Goal: Information Seeking & Learning: Find specific fact

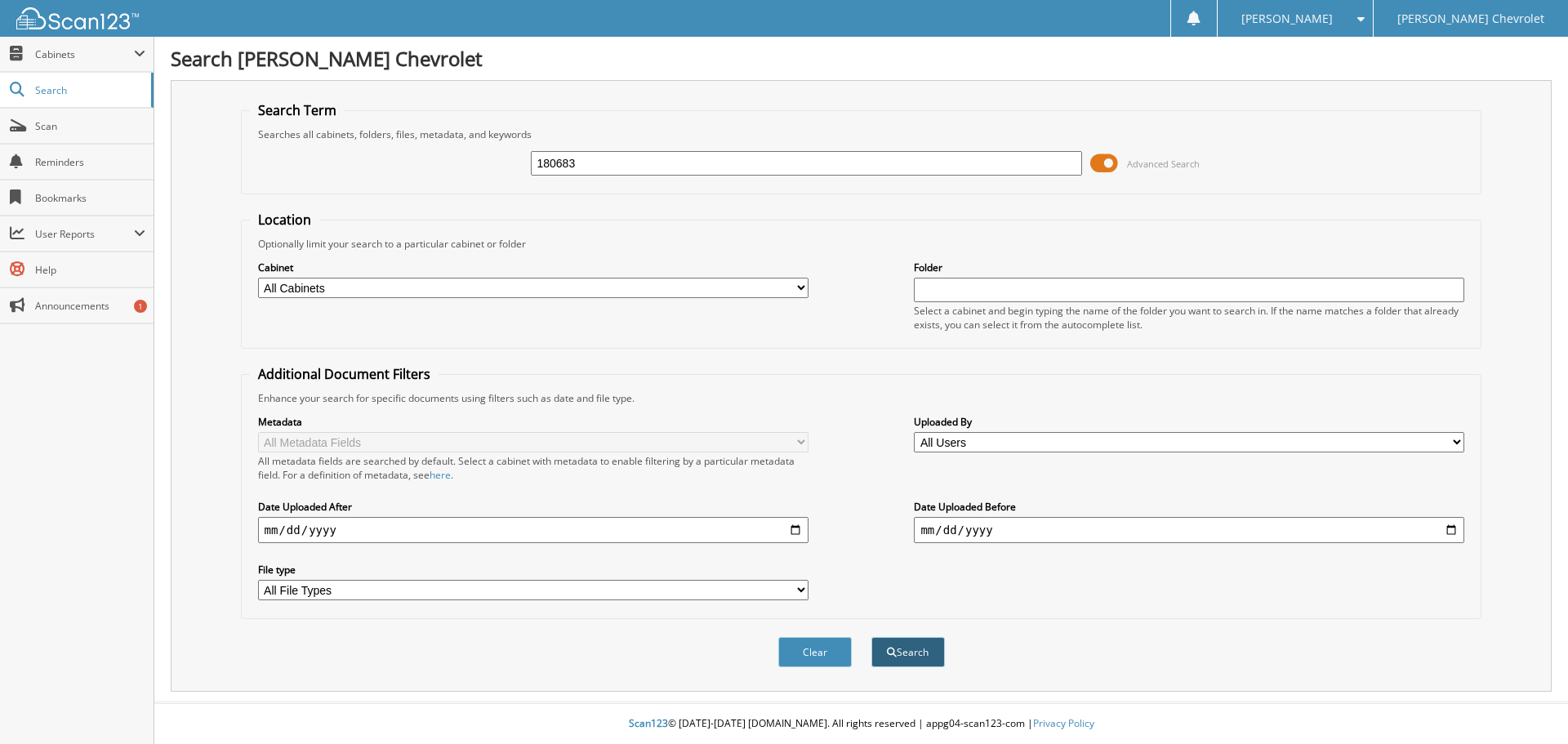
type input "180683"
click at [887, 660] on button "Search" at bounding box center [908, 652] width 74 height 30
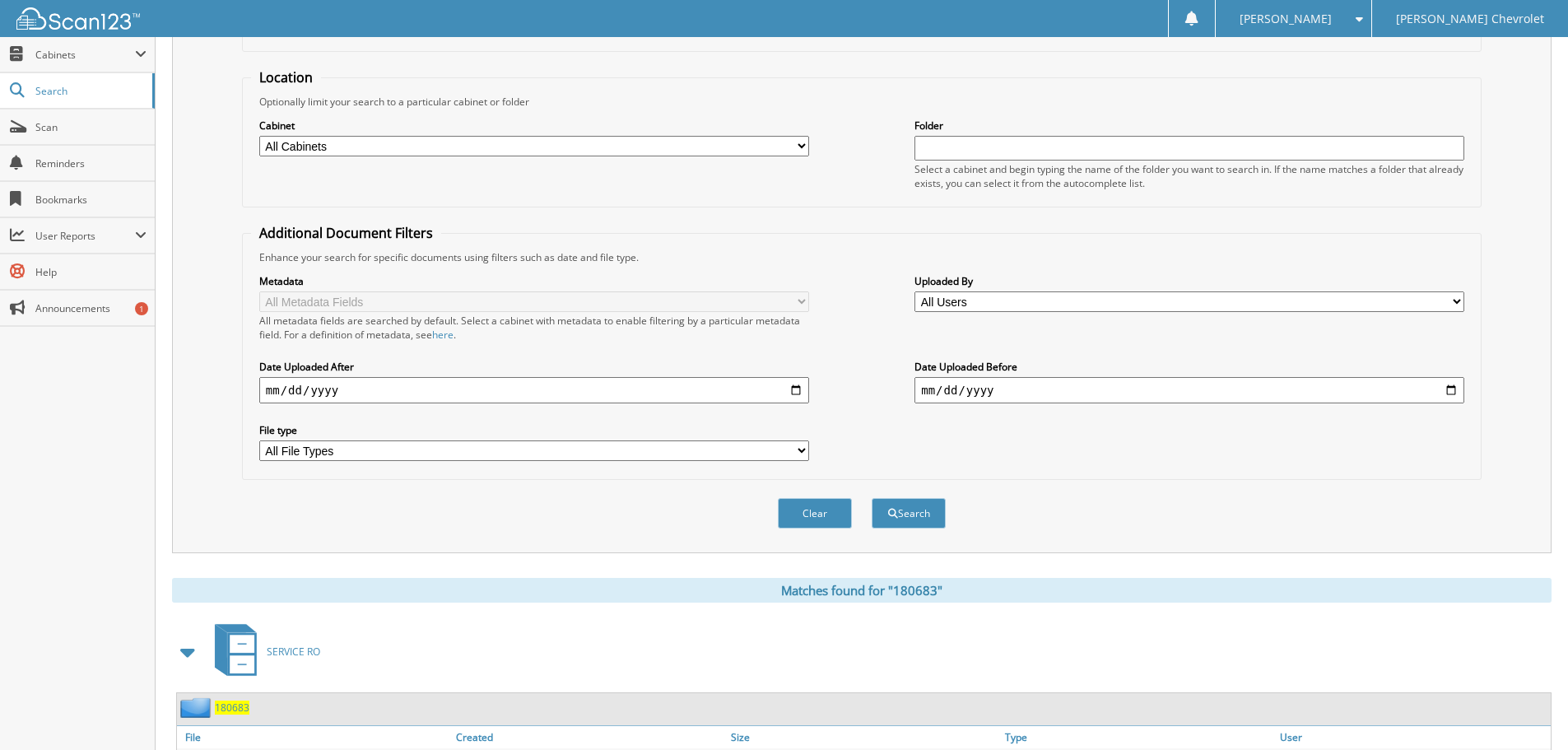
scroll to position [247, 0]
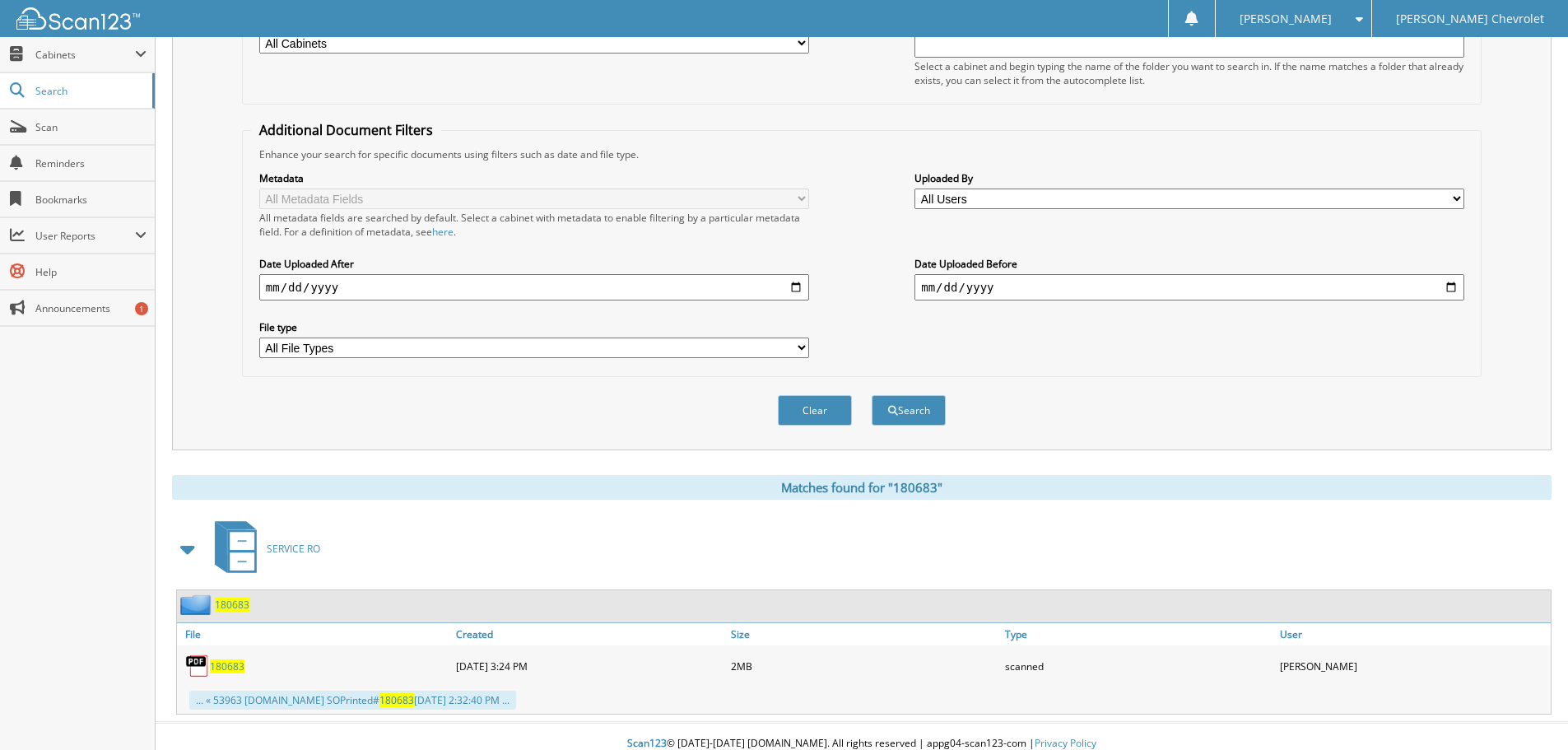
click at [214, 666] on span "180683" at bounding box center [227, 667] width 34 height 14
click at [234, 674] on span "180683" at bounding box center [227, 667] width 34 height 14
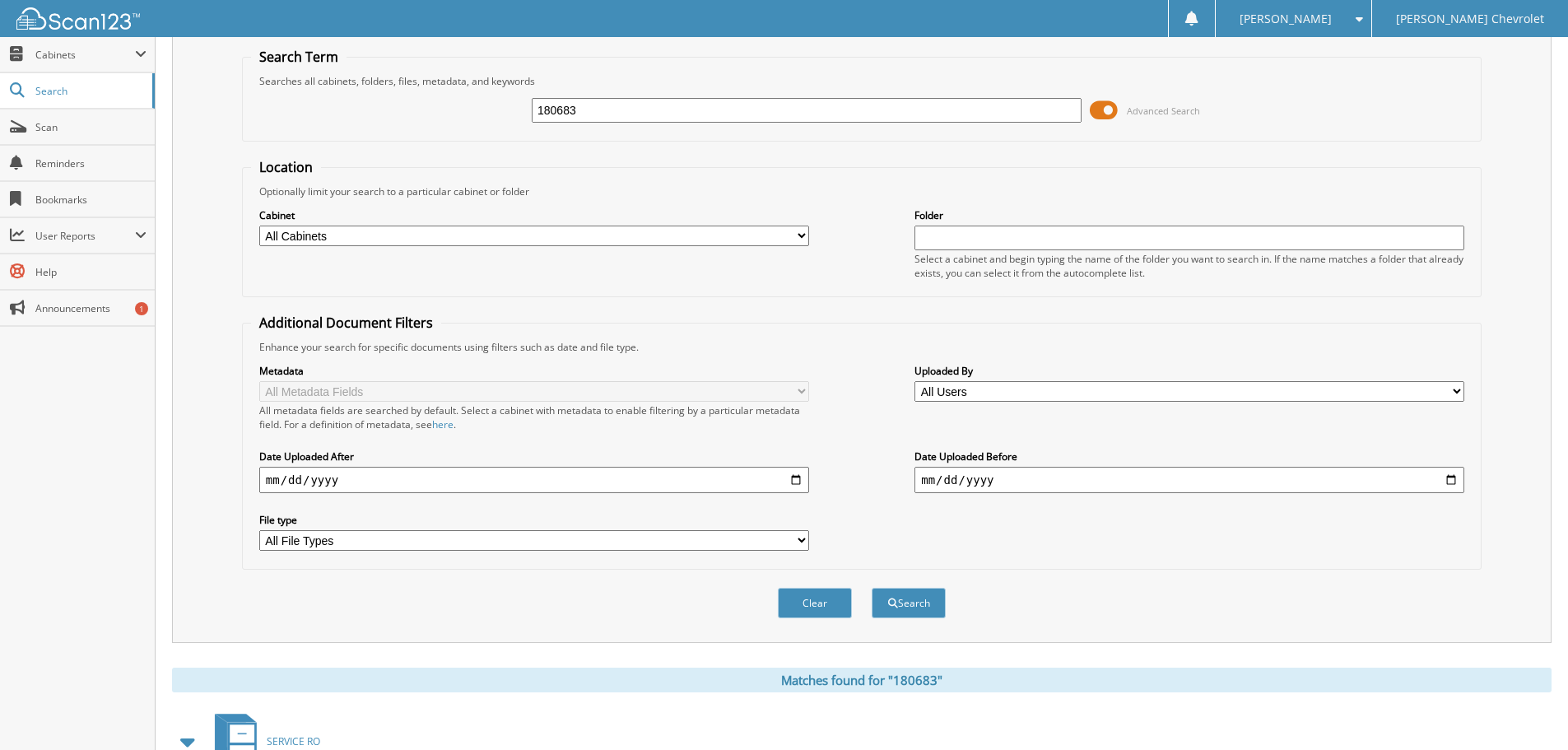
scroll to position [82, 0]
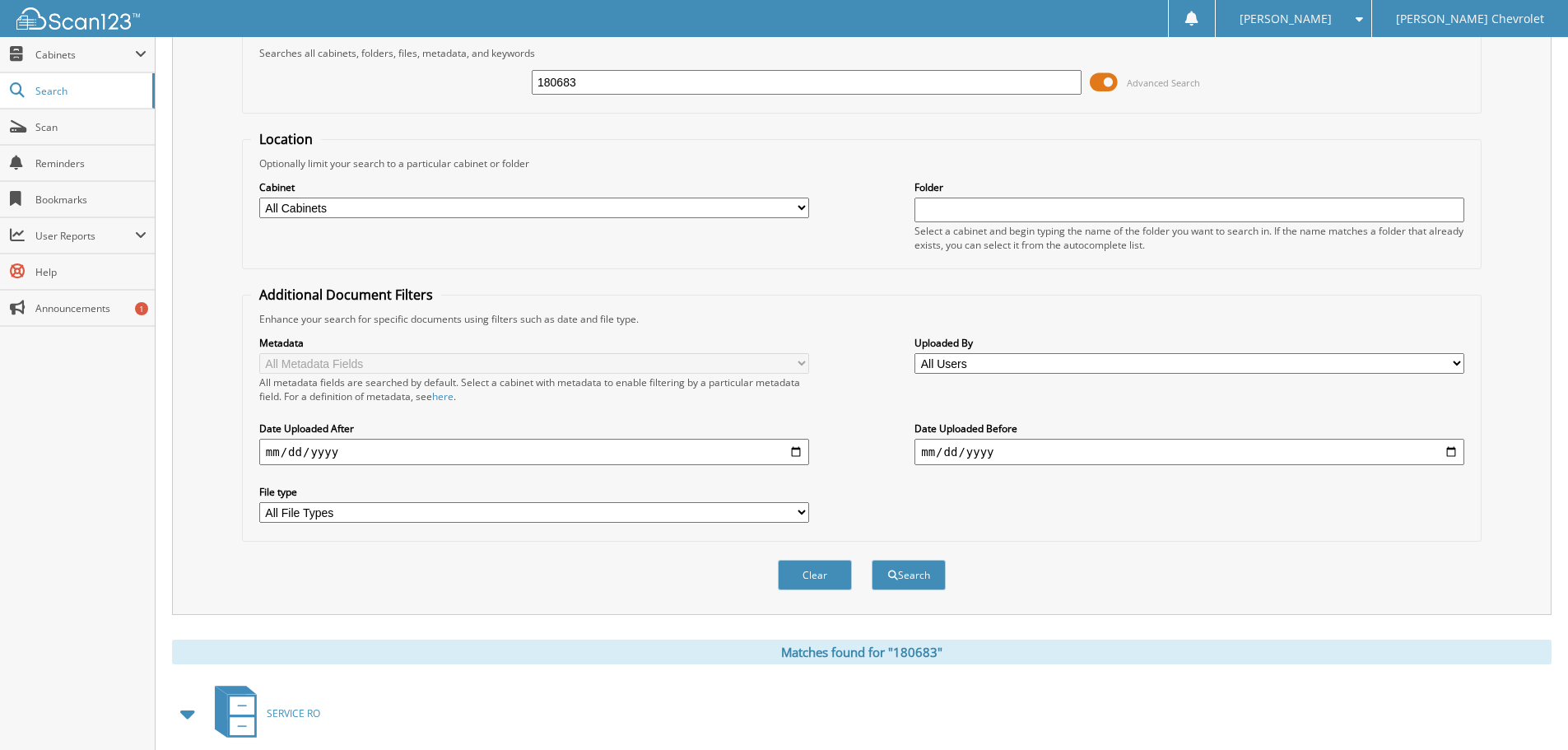
drag, startPoint x: 527, startPoint y: 94, endPoint x: 416, endPoint y: 129, distance: 116.4
click at [470, 102] on div "180683 Advanced Search" at bounding box center [862, 82] width 1221 height 45
type input "180671"
click at [908, 590] on button "Search" at bounding box center [908, 575] width 74 height 31
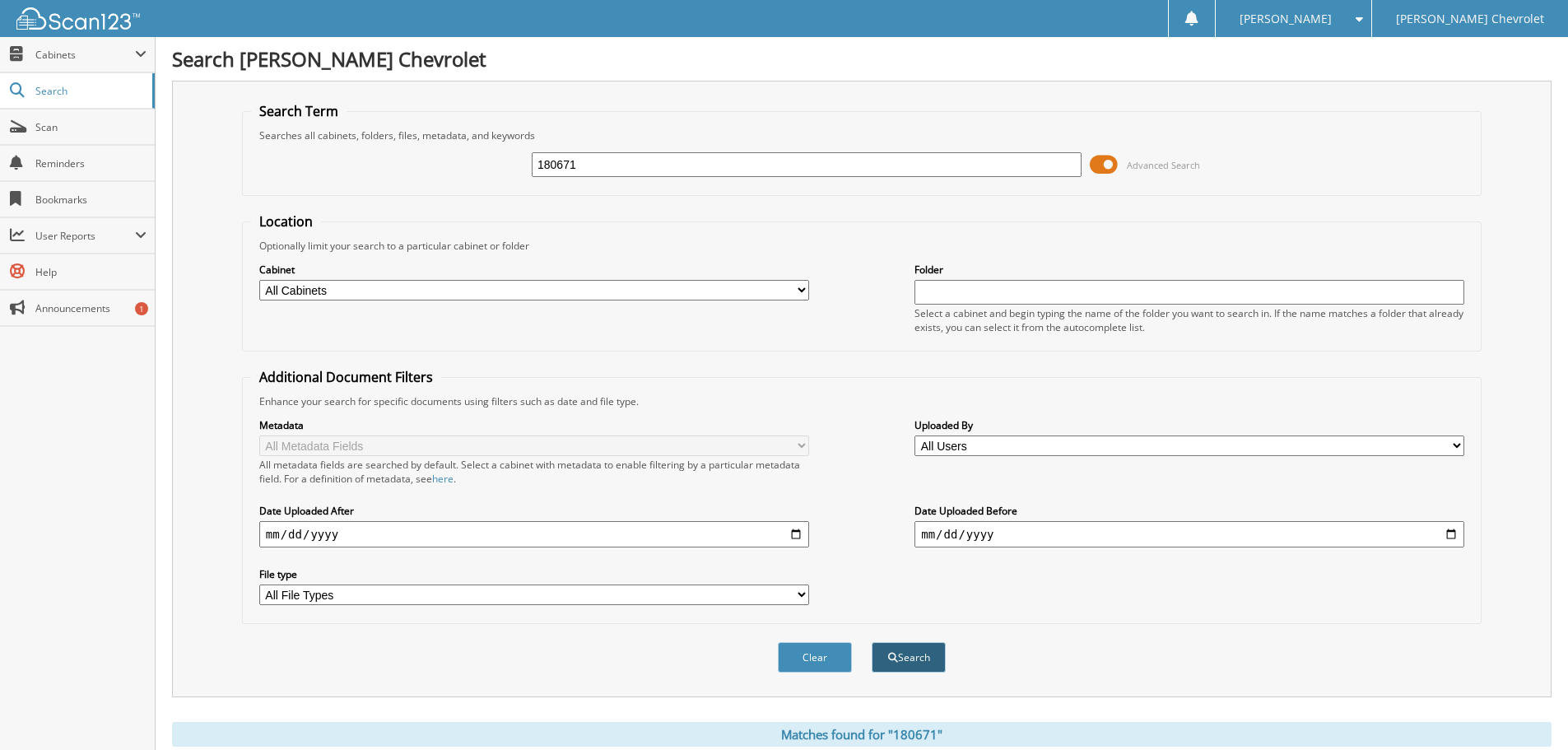
click at [899, 659] on button "Search" at bounding box center [908, 657] width 74 height 31
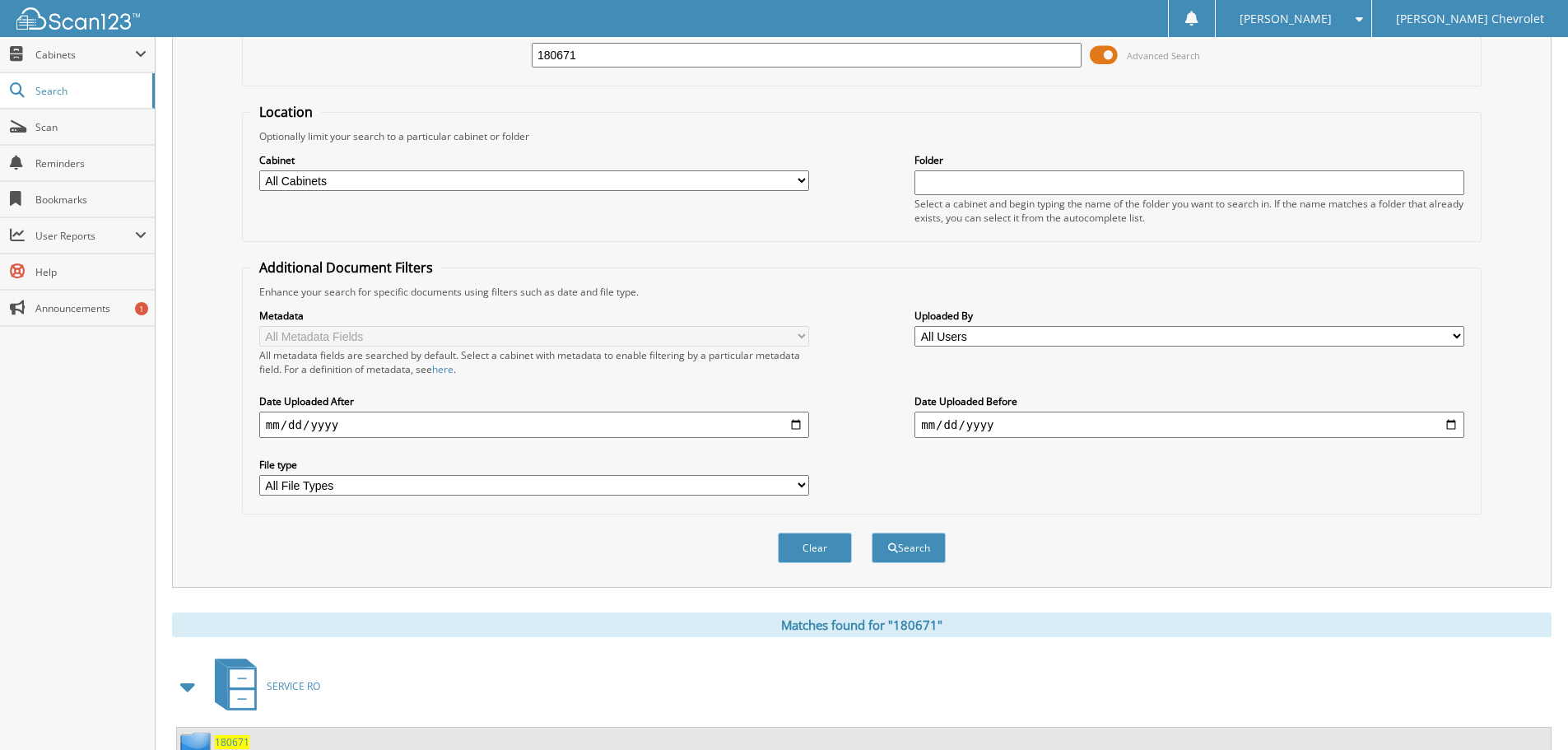
scroll to position [247, 0]
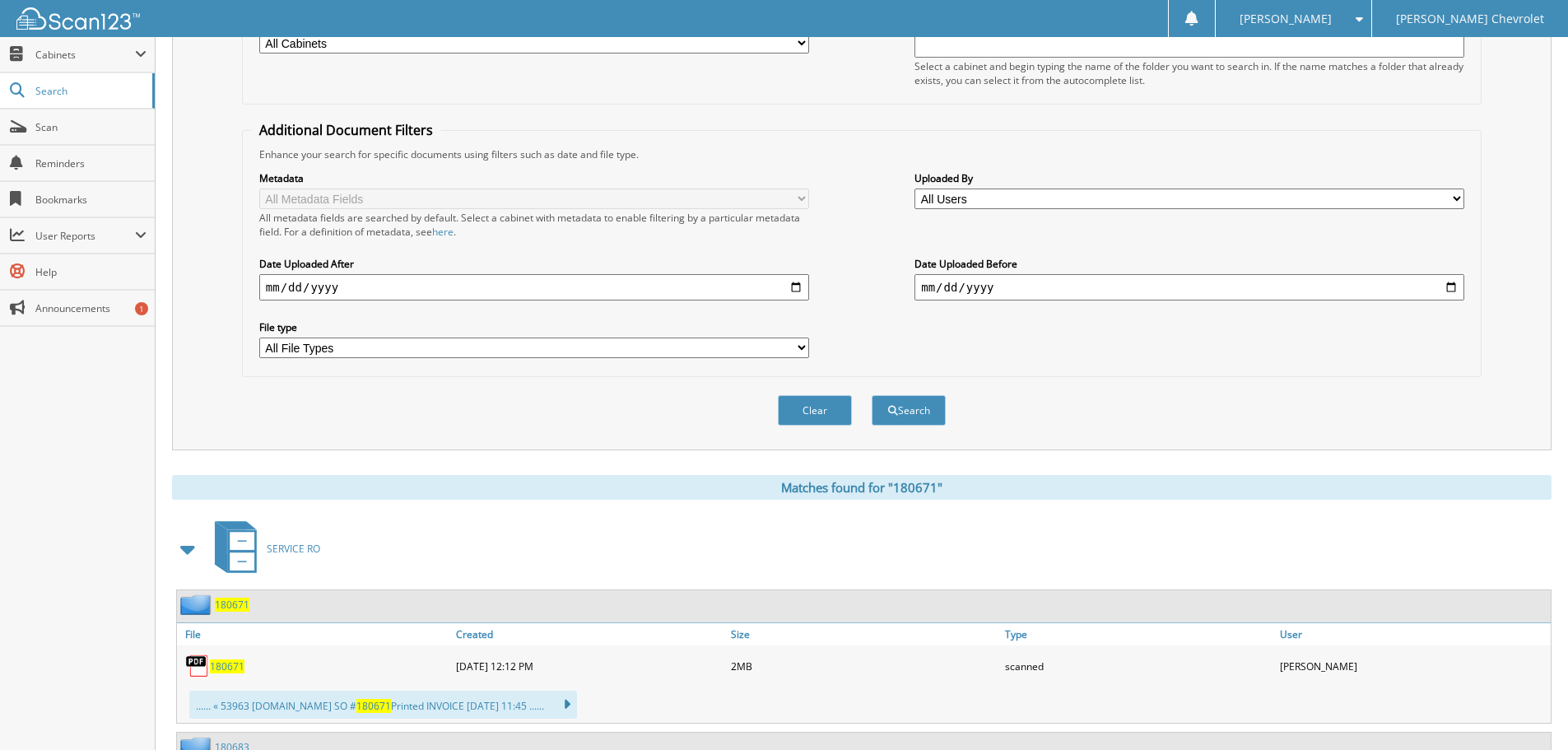
click at [225, 667] on span "180671" at bounding box center [227, 667] width 34 height 14
